Goal: Browse casually

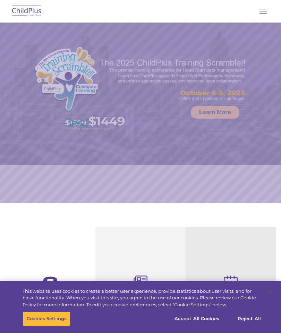
select select "MEDIUM"
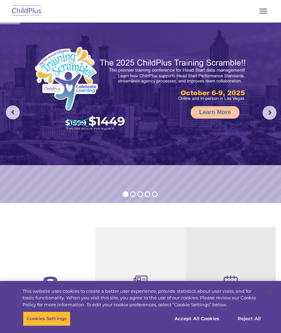
click at [259, 12] on button "button" at bounding box center [263, 11] width 15 height 11
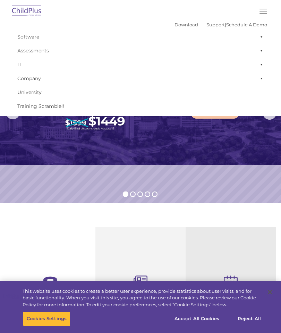
click at [237, 147] on img at bounding box center [140, 94] width 281 height 143
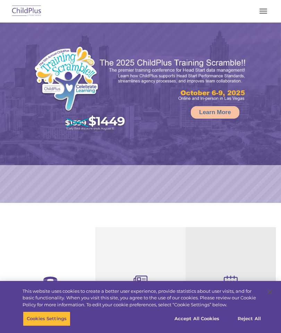
select select "MEDIUM"
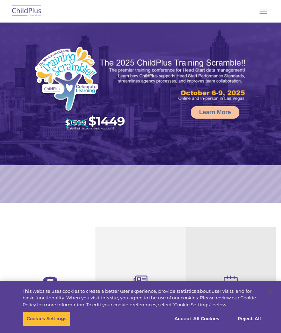
select select "MEDIUM"
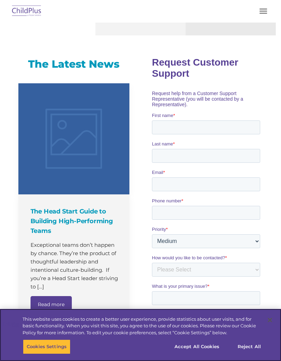
scroll to position [376, 0]
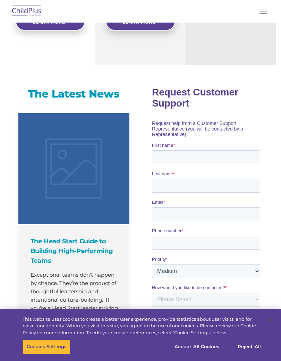
click at [259, 10] on button "button" at bounding box center [263, 11] width 15 height 11
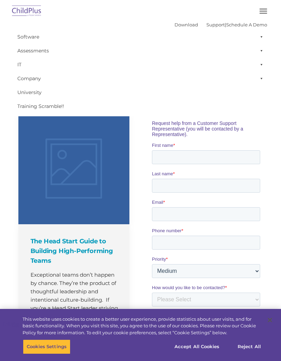
click at [33, 9] on img at bounding box center [26, 11] width 33 height 16
